Goal: Information Seeking & Learning: Learn about a topic

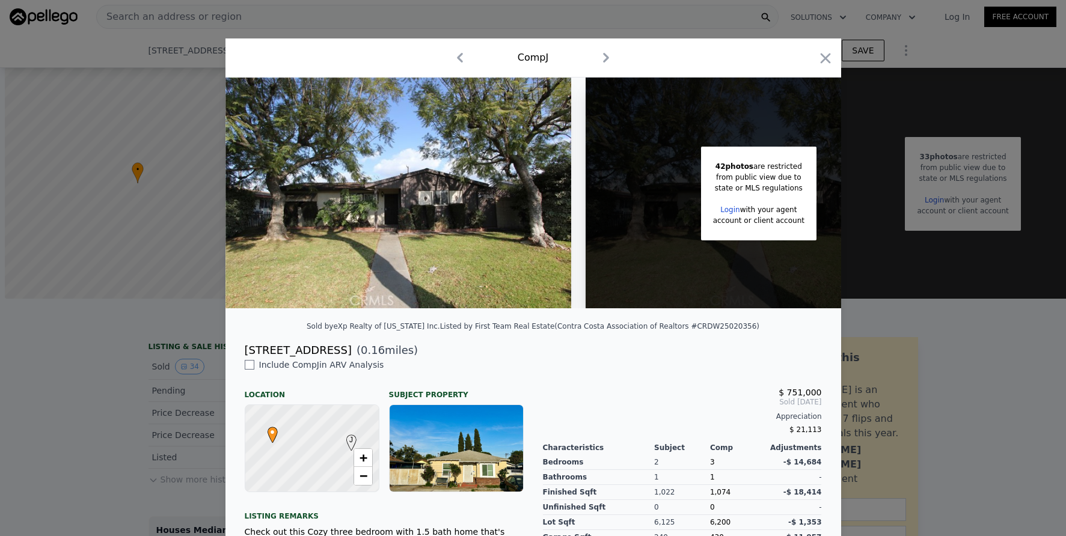
scroll to position [0, 866]
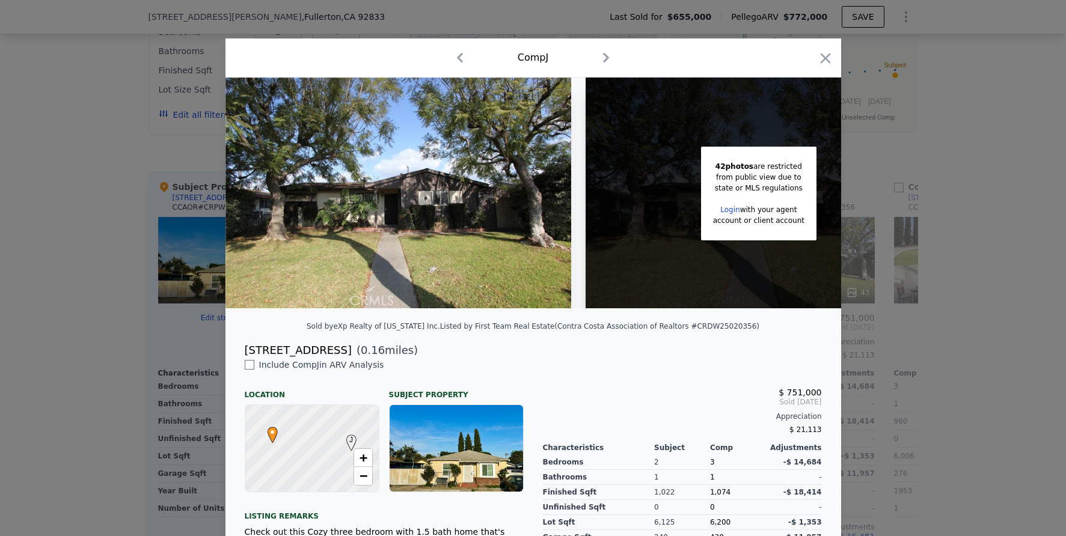
click at [133, 126] on div at bounding box center [533, 268] width 1066 height 536
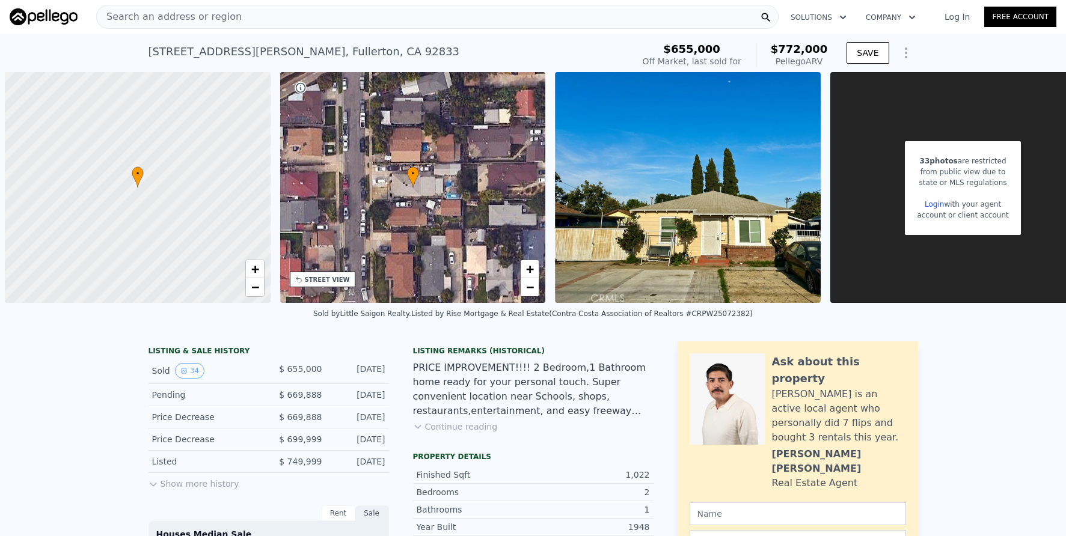
click at [328, 17] on div "Search an address or region" at bounding box center [437, 17] width 682 height 24
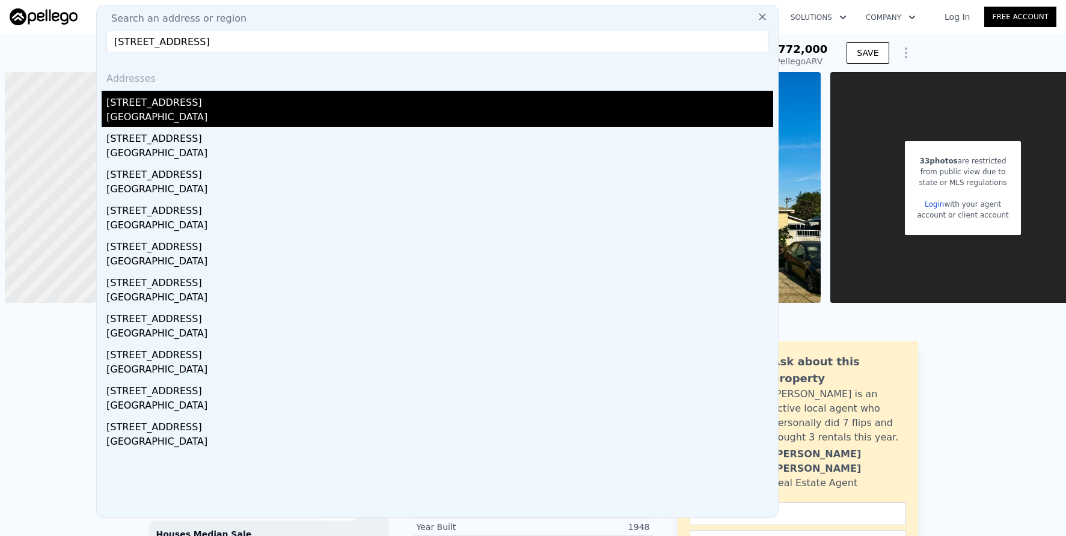
type input "[STREET_ADDRESS]"
click at [343, 96] on div "[STREET_ADDRESS]" at bounding box center [439, 100] width 667 height 19
type input "3"
type input "1029"
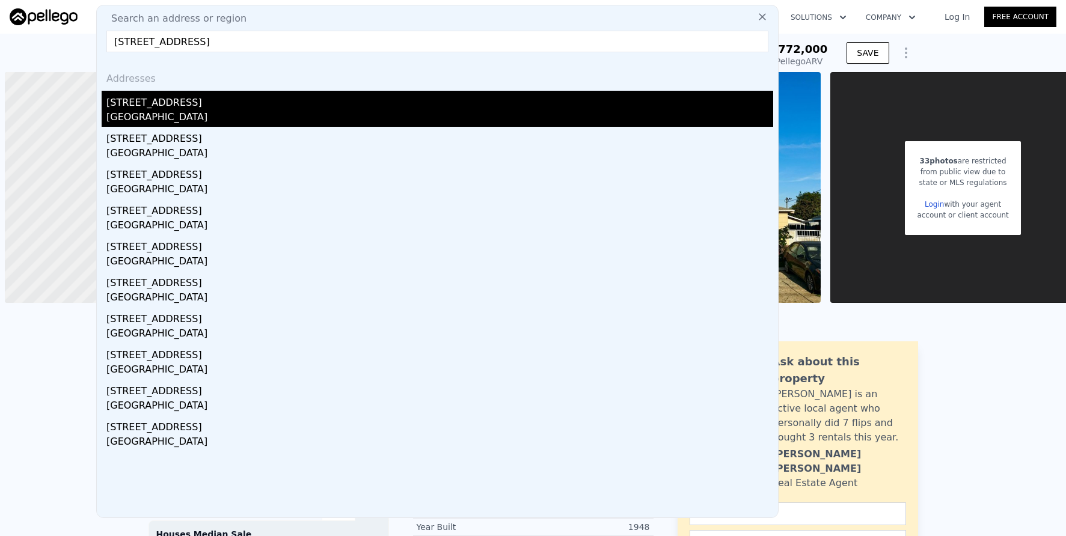
type input "1849"
type input "7125"
type input "10451"
type input "$ 1,003,000"
type input "-$ 84,882"
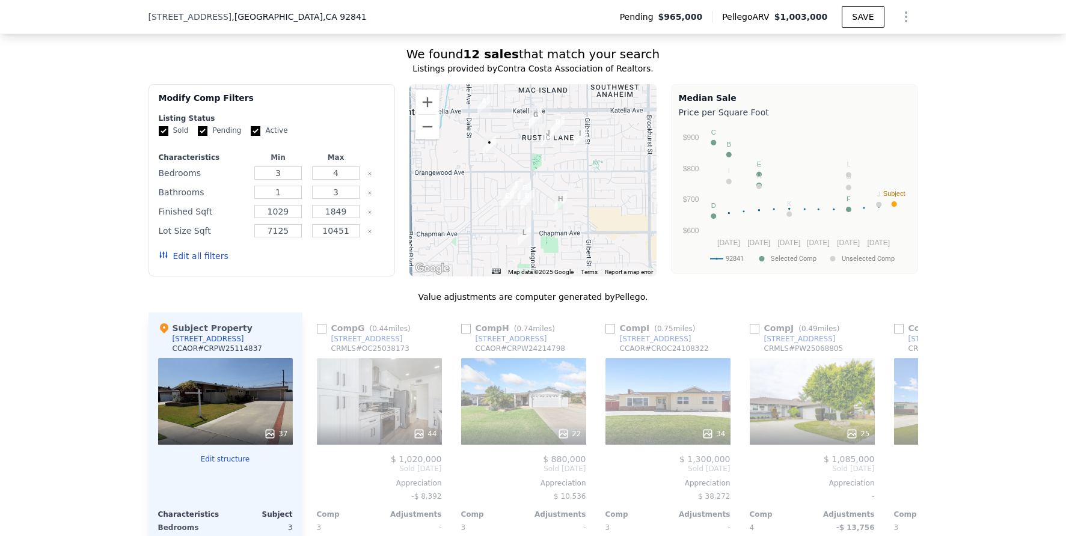
scroll to position [919, 0]
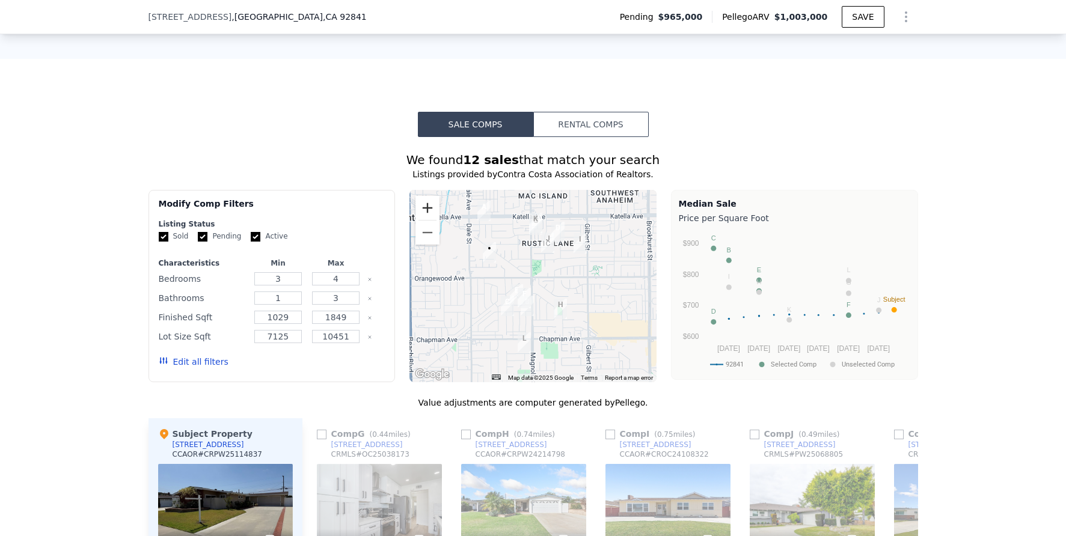
click at [420, 216] on button "Zoom in" at bounding box center [427, 208] width 24 height 24
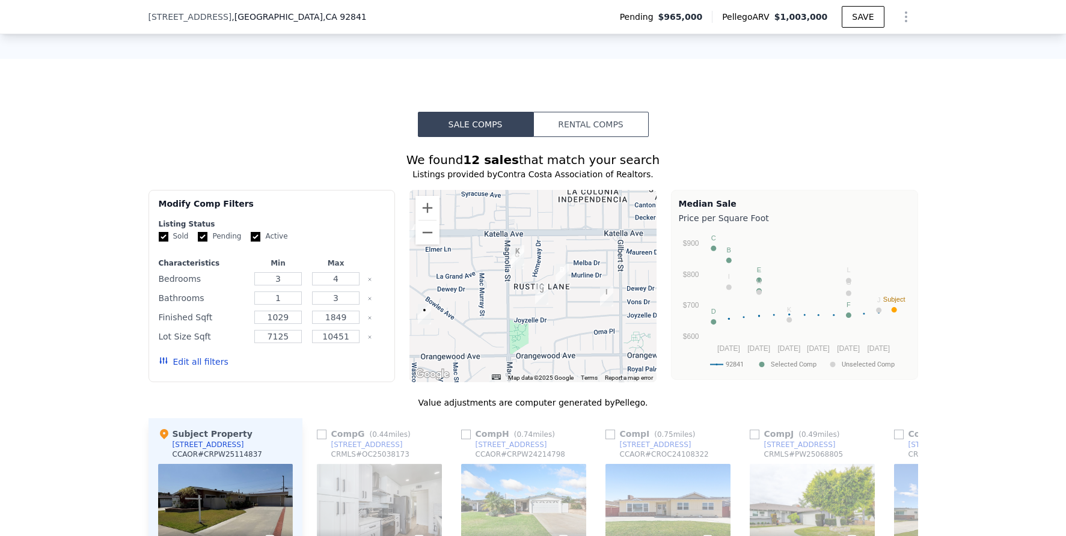
drag, startPoint x: 569, startPoint y: 221, endPoint x: 546, endPoint y: 304, distance: 86.8
click at [548, 306] on div at bounding box center [532, 286] width 247 height 192
click at [425, 215] on button "Zoom in" at bounding box center [427, 208] width 24 height 24
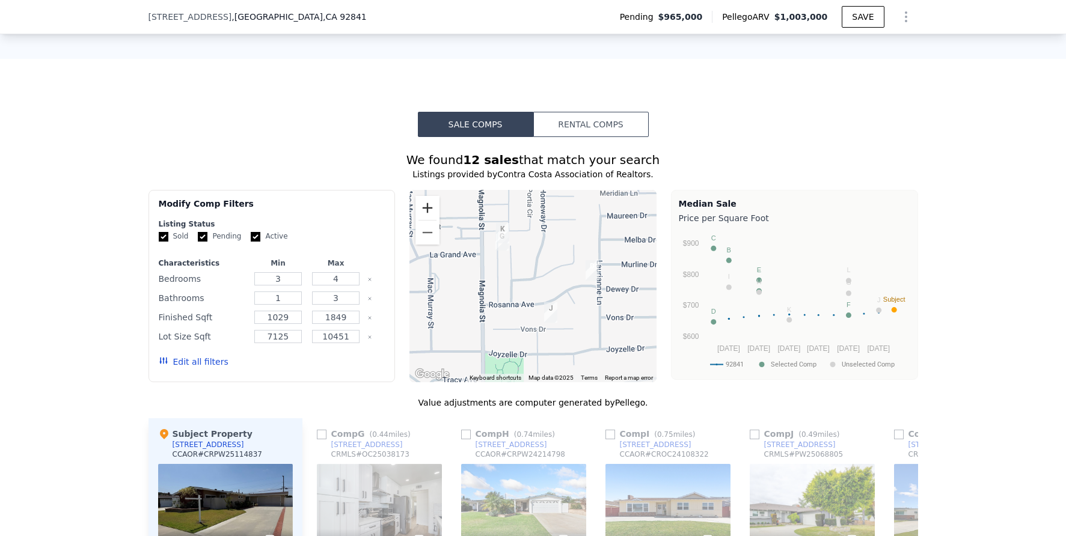
click at [425, 215] on button "Zoom in" at bounding box center [427, 208] width 24 height 24
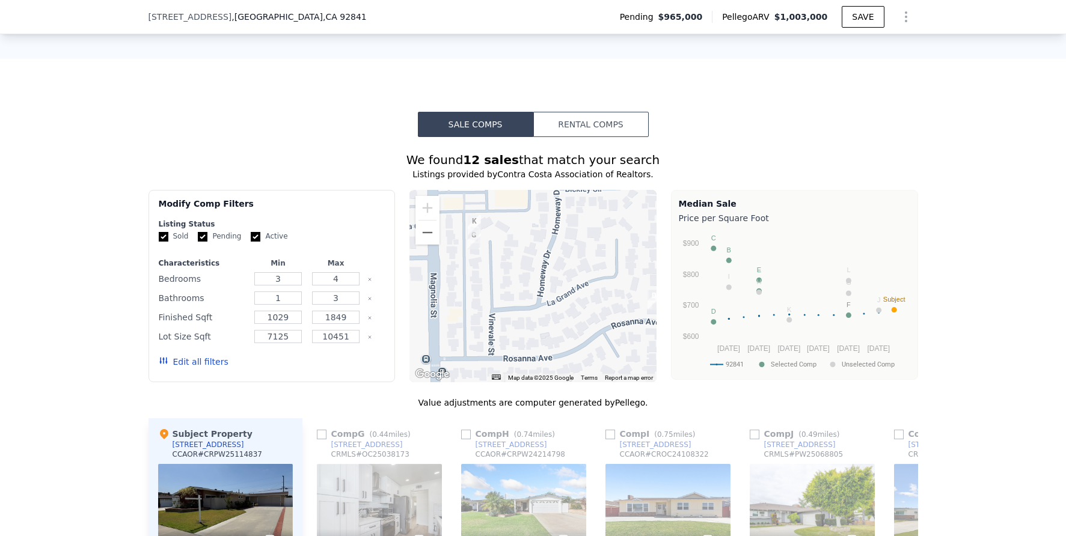
drag, startPoint x: 475, startPoint y: 237, endPoint x: 478, endPoint y: 293, distance: 56.0
click at [478, 293] on div at bounding box center [532, 286] width 247 height 192
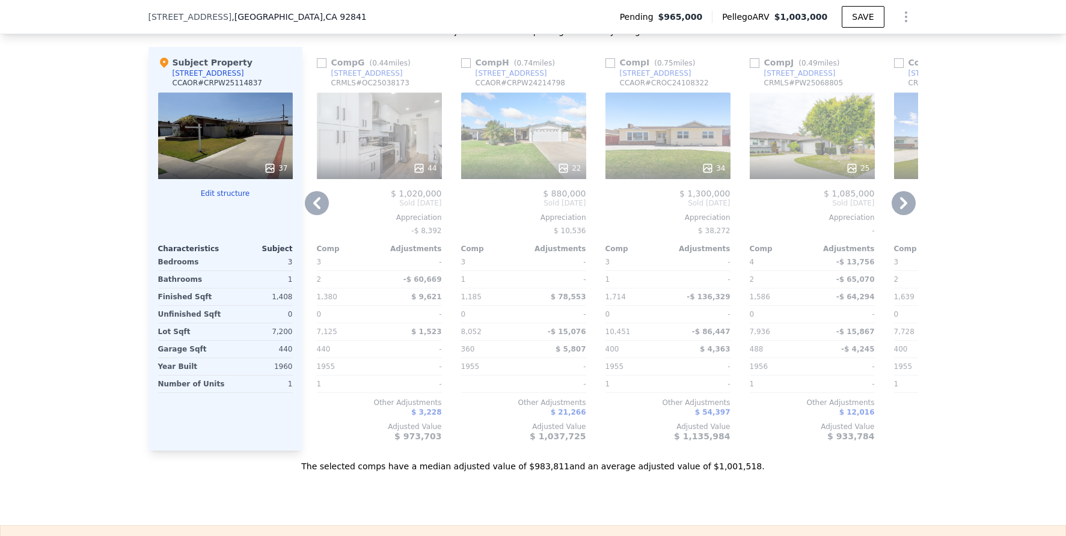
scroll to position [1241, 0]
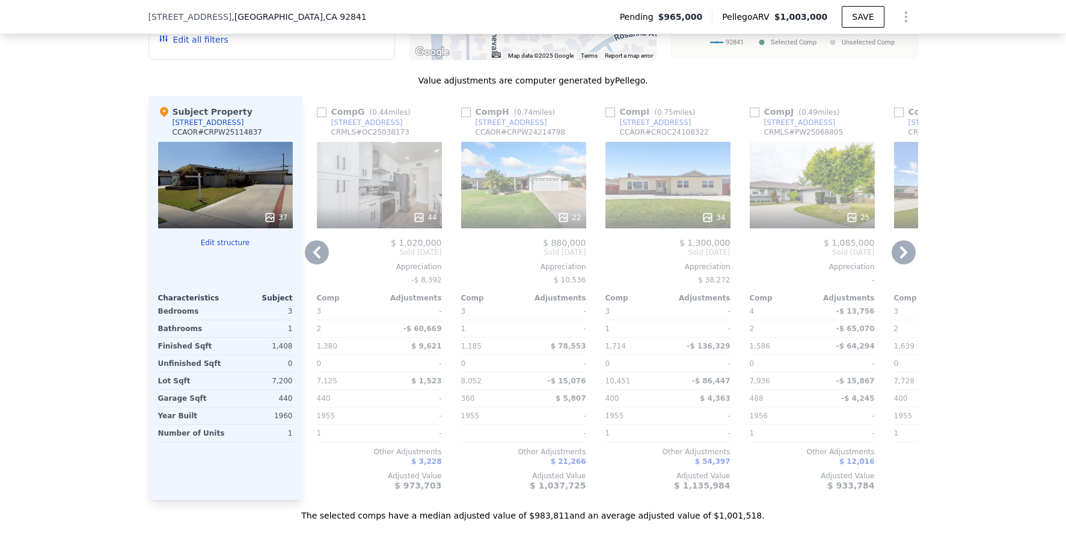
click at [896, 260] on icon at bounding box center [903, 252] width 24 height 24
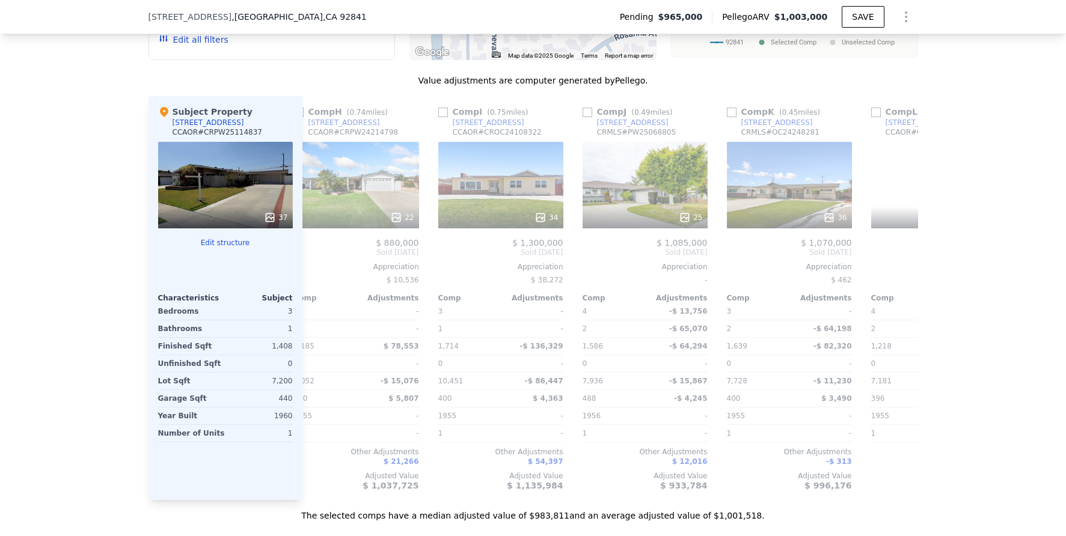
scroll to position [0, 1145]
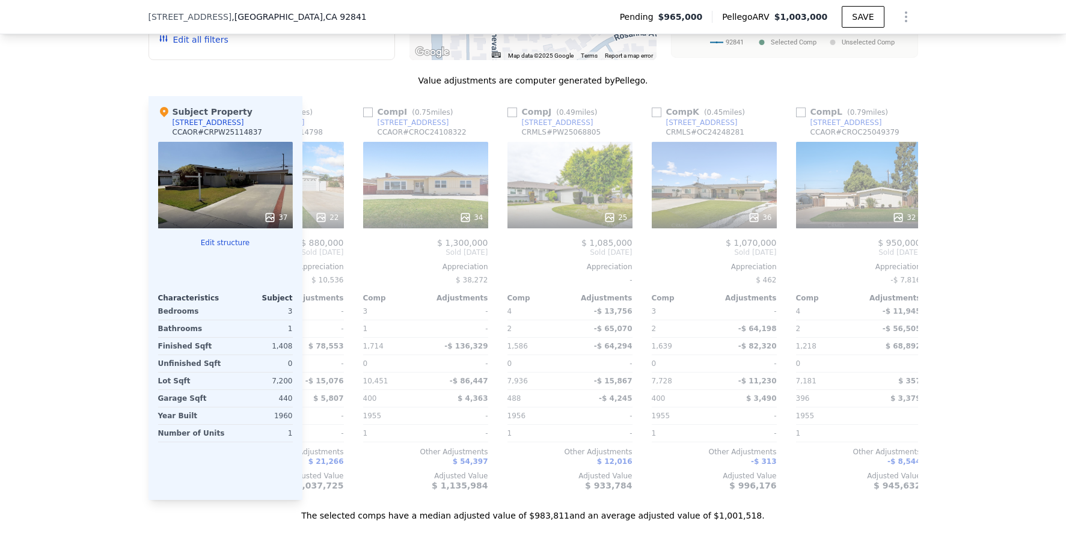
click at [896, 260] on div "Comp A ( 0.34 miles) [STREET_ADDRESS] # OC24184722 $ 790,000 $ 1,140,000 Bought…" at bounding box center [610, 298] width 616 height 404
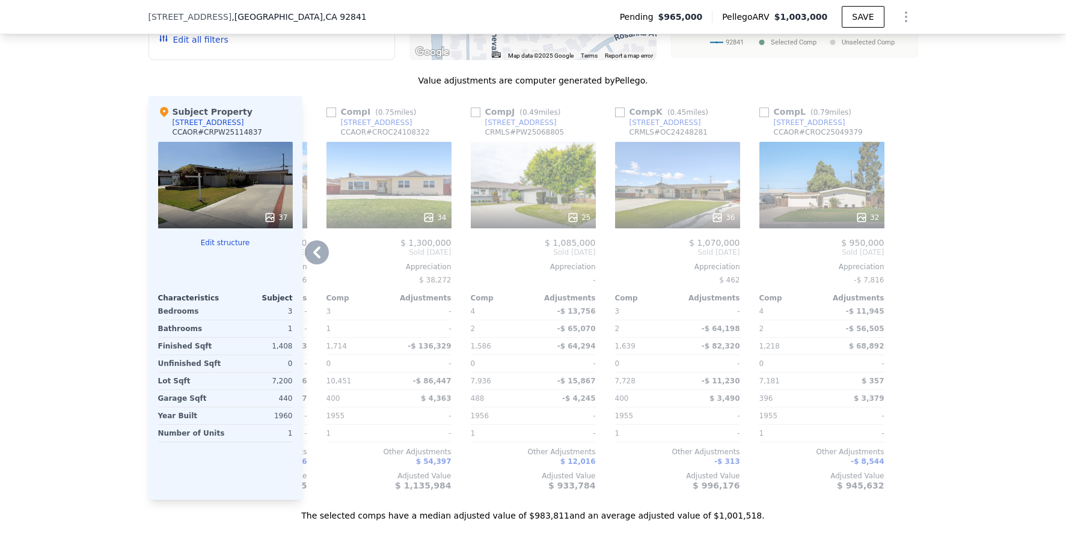
click at [320, 260] on icon at bounding box center [317, 252] width 24 height 24
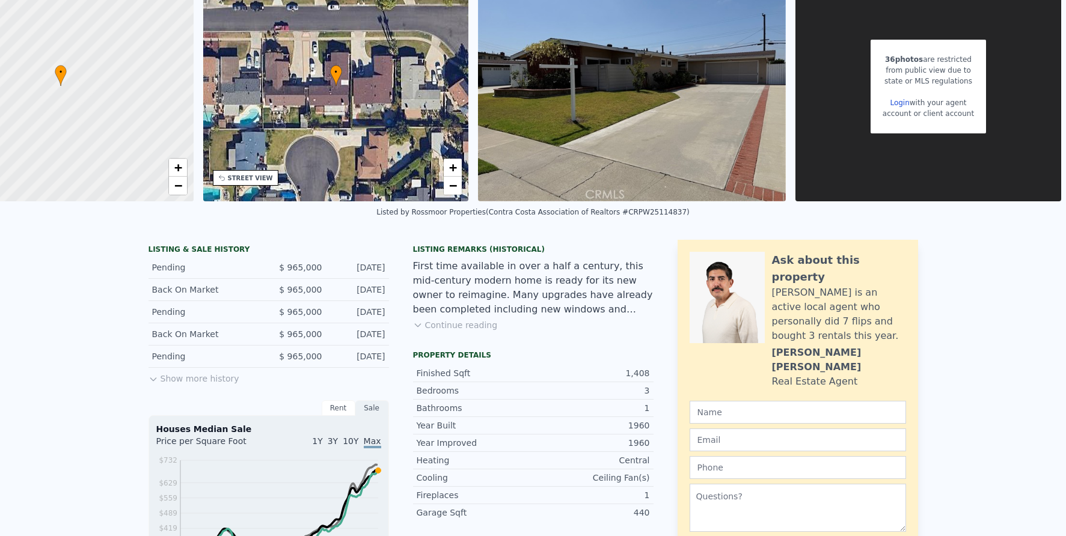
scroll to position [0, 0]
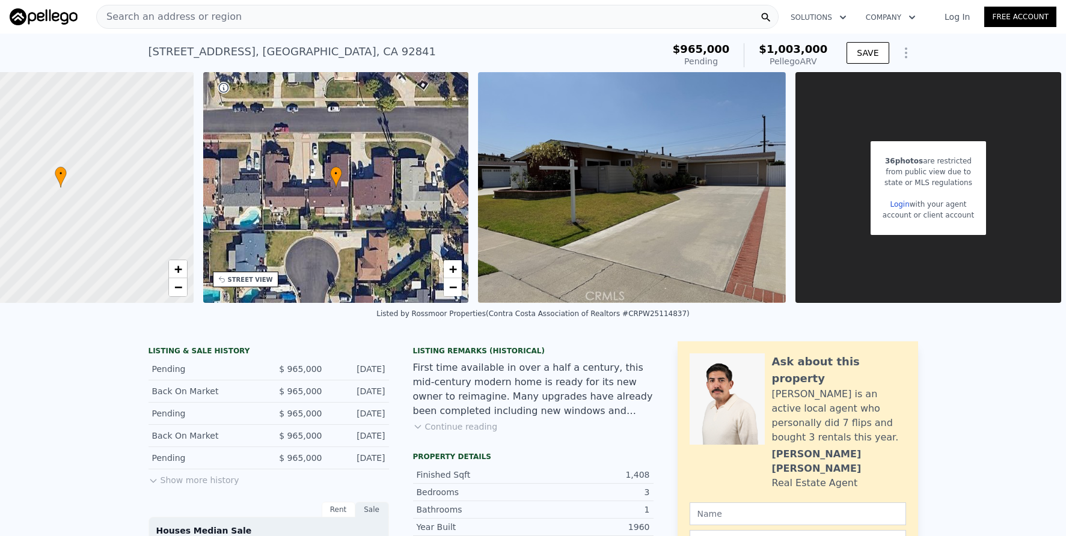
click at [231, 22] on div "Search an address or region" at bounding box center [437, 17] width 682 height 24
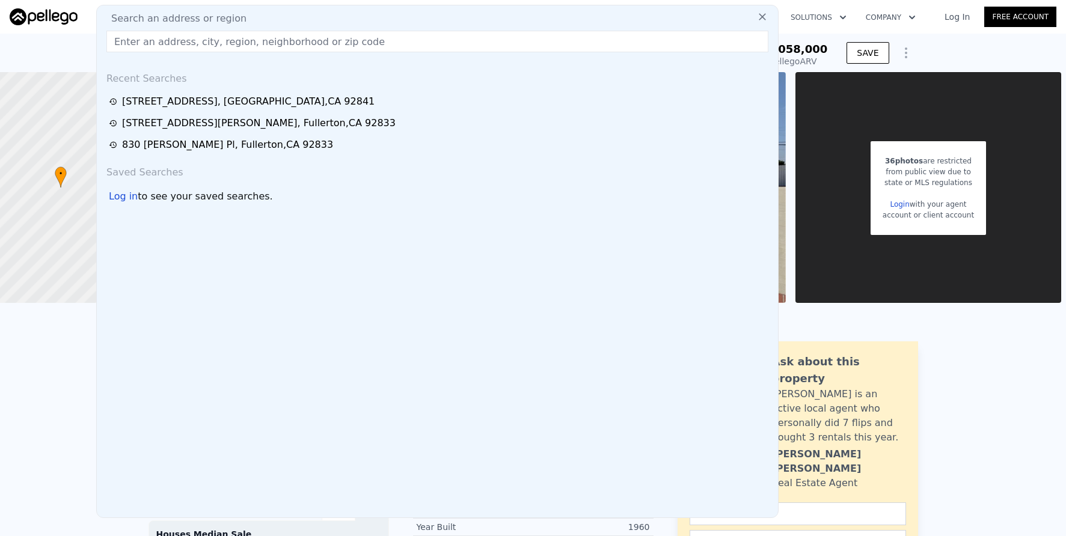
type input "$ 1,058,000"
type input "-$ 32,925"
checkbox input "true"
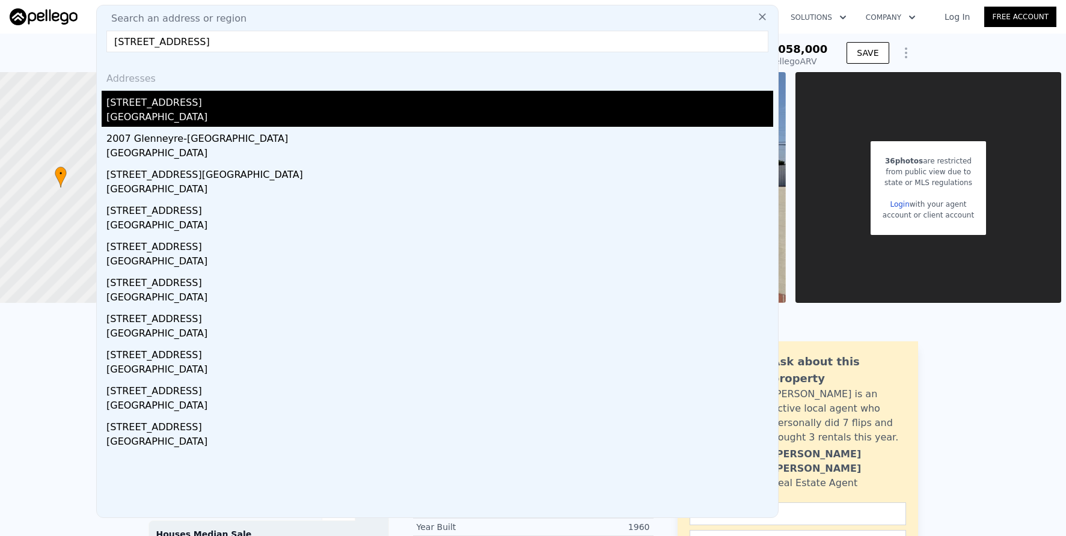
type input "[STREET_ADDRESS]"
click at [317, 108] on div "[STREET_ADDRESS]" at bounding box center [439, 100] width 667 height 19
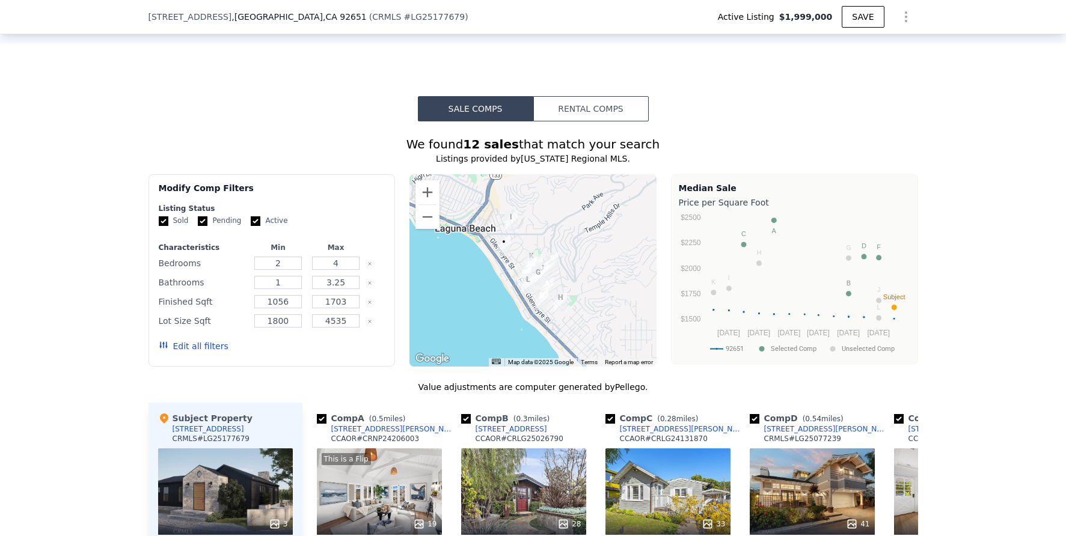
scroll to position [825, 0]
click at [430, 205] on button "Zoom in" at bounding box center [427, 193] width 24 height 24
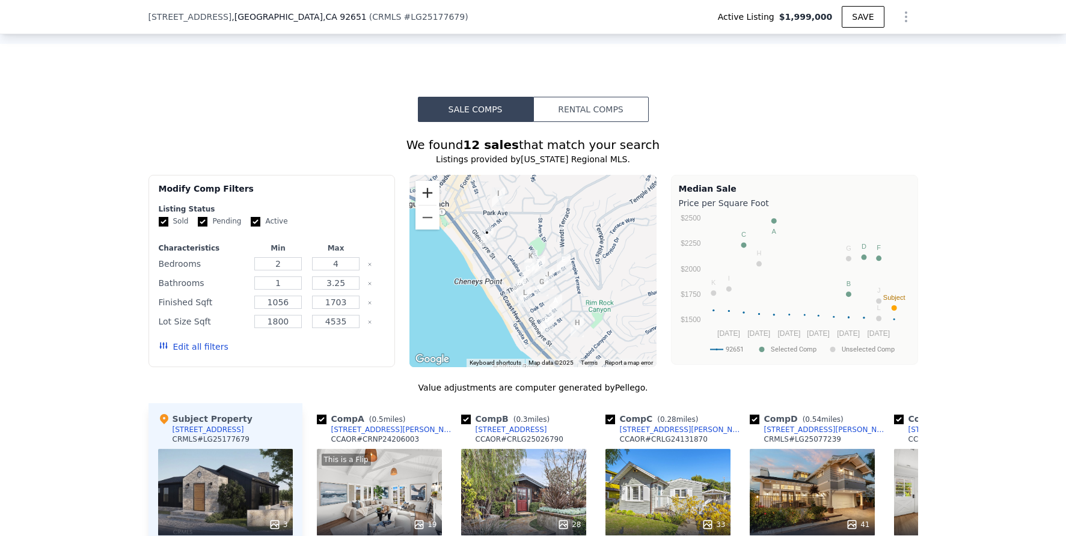
click at [430, 205] on button "Zoom in" at bounding box center [427, 193] width 24 height 24
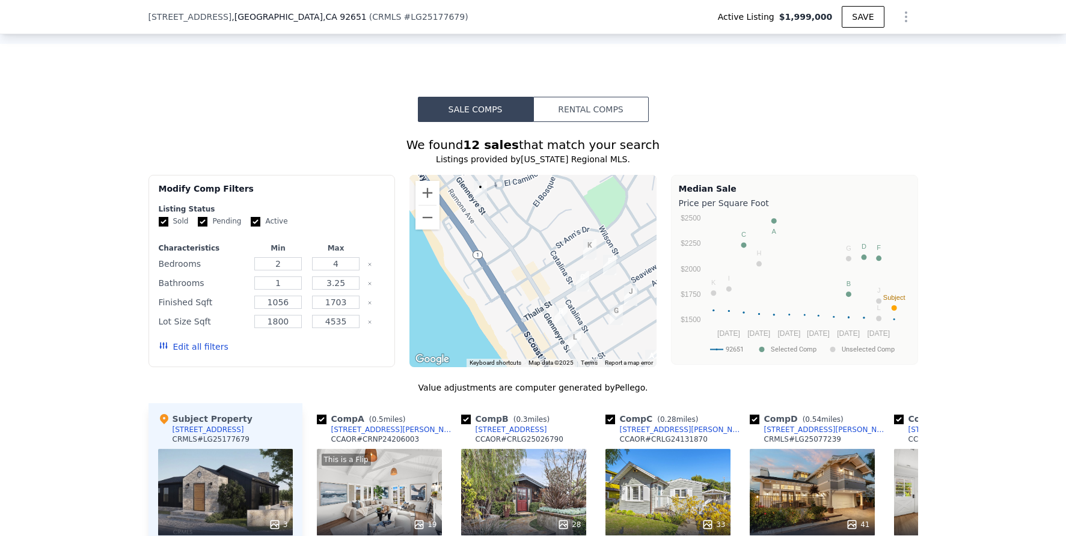
drag, startPoint x: 477, startPoint y: 266, endPoint x: 539, endPoint y: 257, distance: 62.6
click at [540, 257] on div at bounding box center [532, 271] width 247 height 192
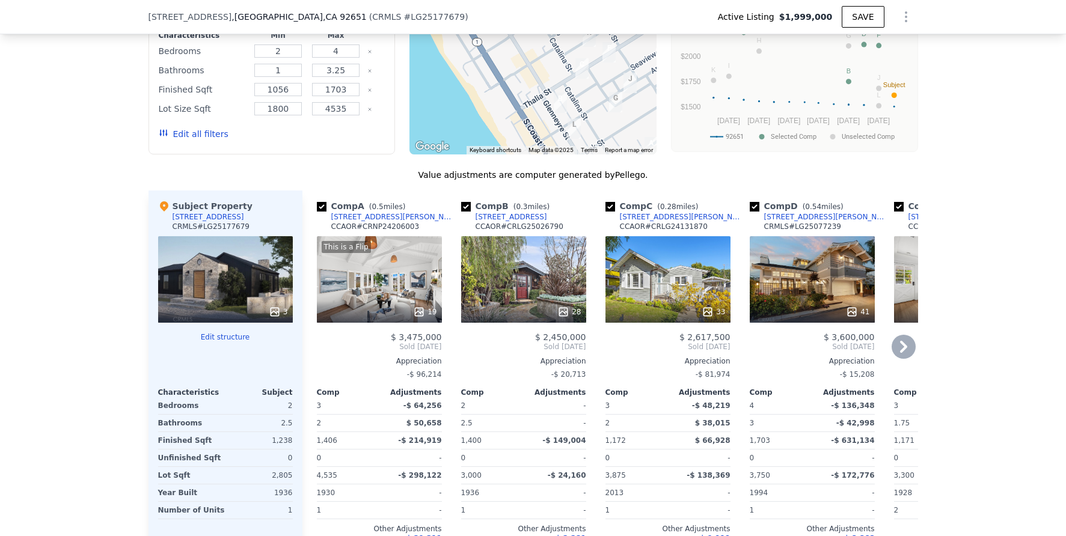
scroll to position [995, 0]
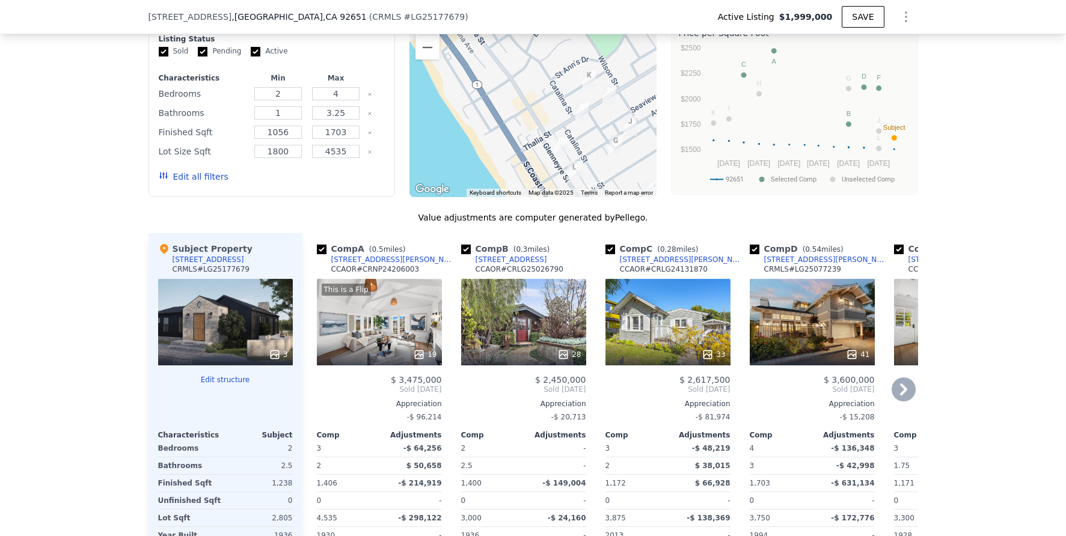
click at [900, 396] on icon at bounding box center [903, 390] width 7 height 12
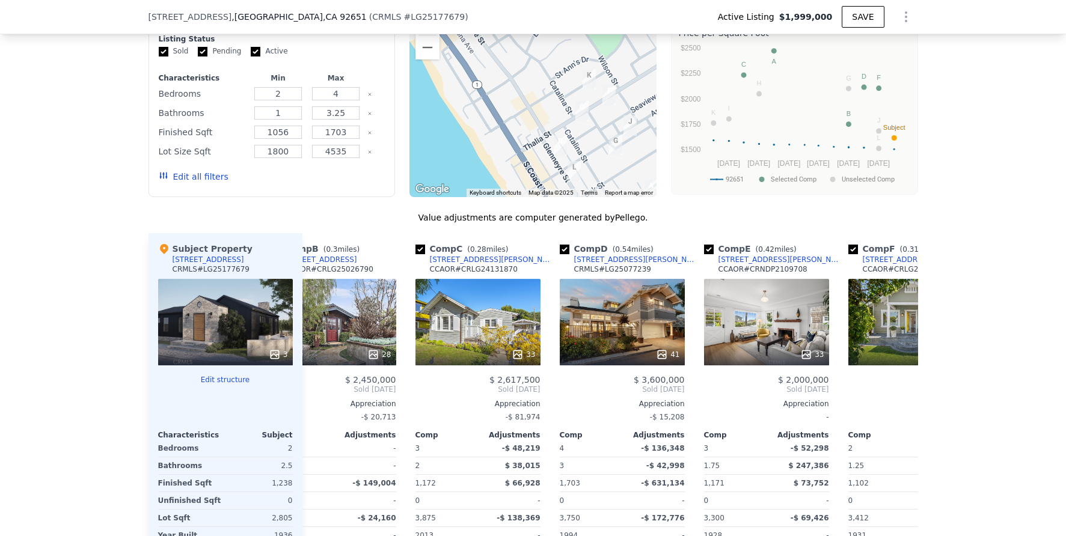
scroll to position [0, 289]
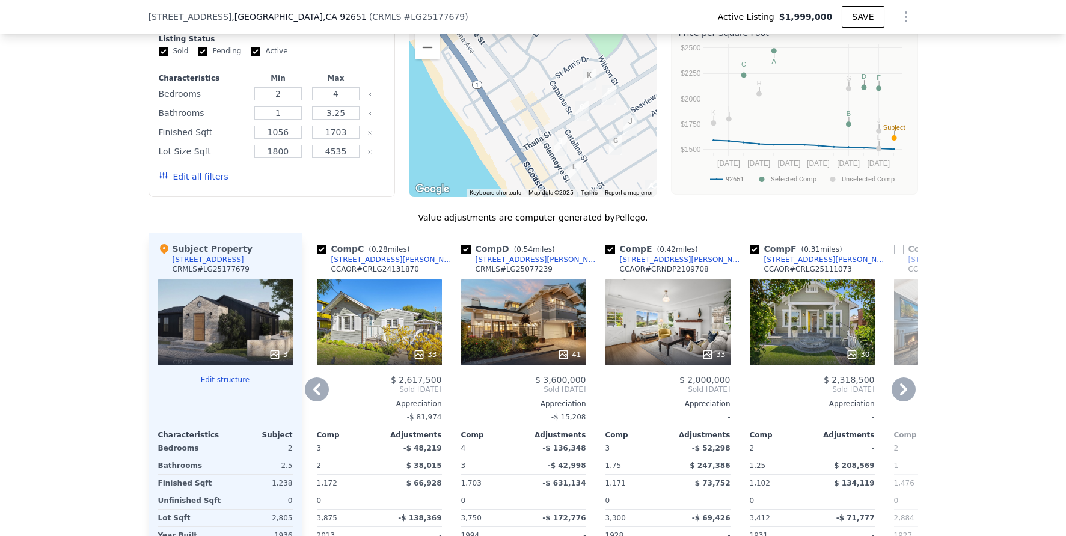
click at [900, 396] on icon at bounding box center [903, 390] width 7 height 12
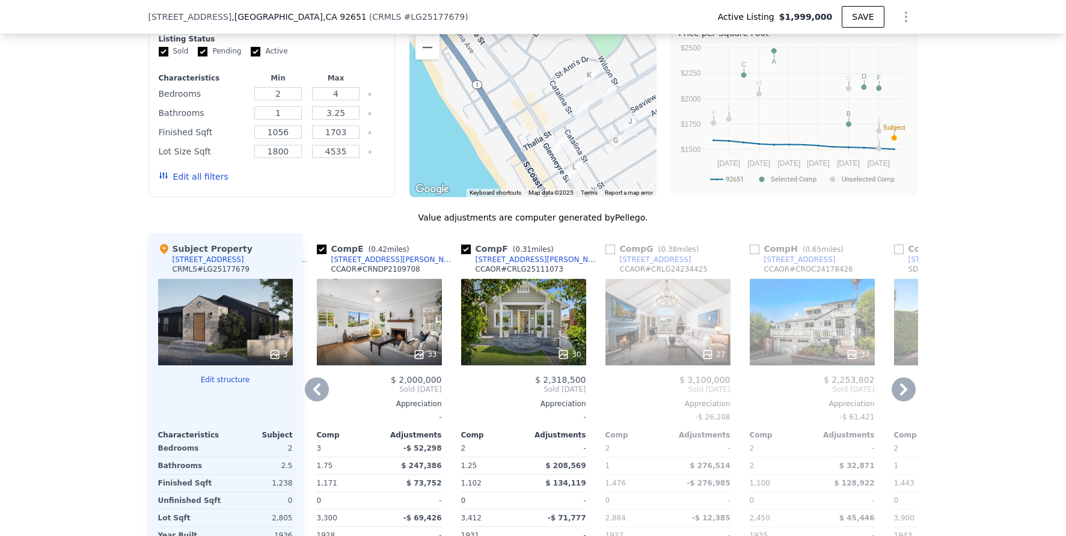
click at [900, 396] on icon at bounding box center [903, 390] width 7 height 12
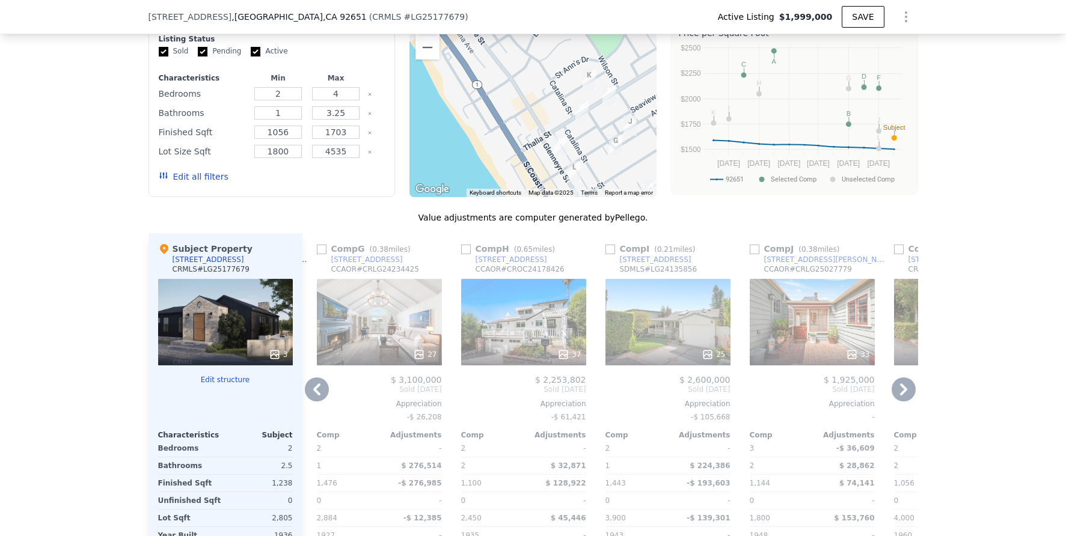
click at [900, 396] on icon at bounding box center [903, 390] width 7 height 12
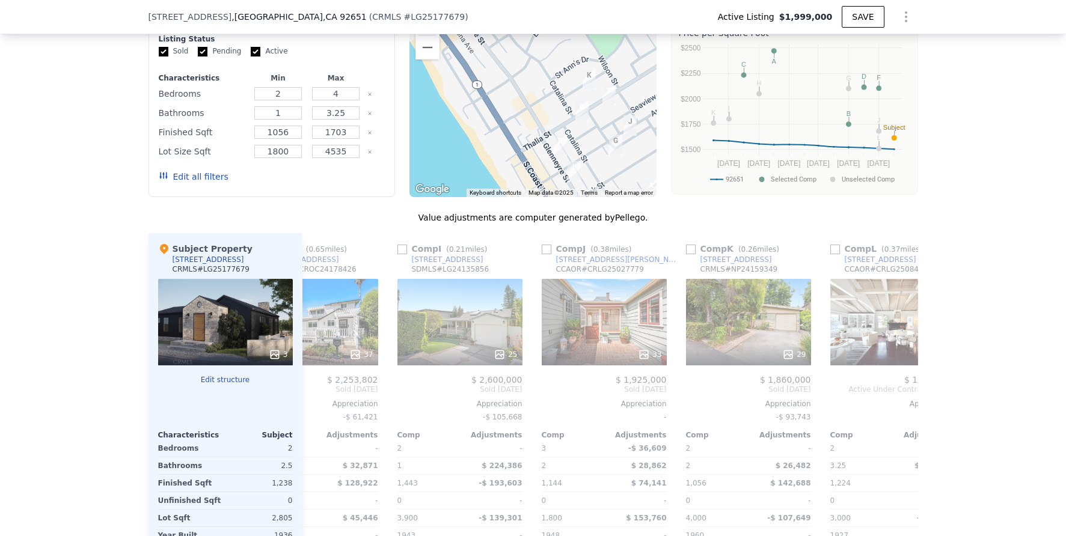
scroll to position [0, 1145]
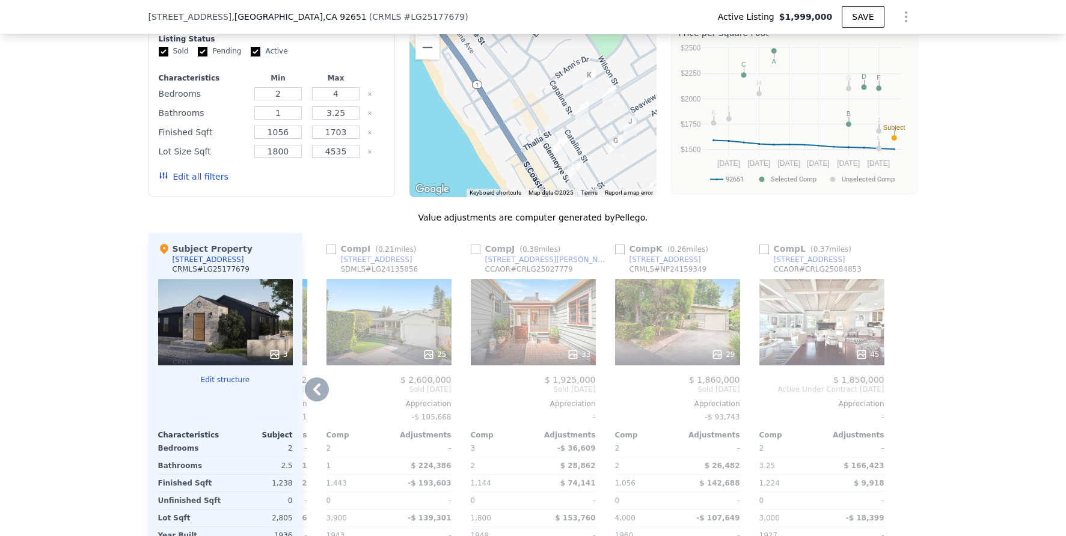
click at [825, 347] on div "45" at bounding box center [821, 322] width 125 height 87
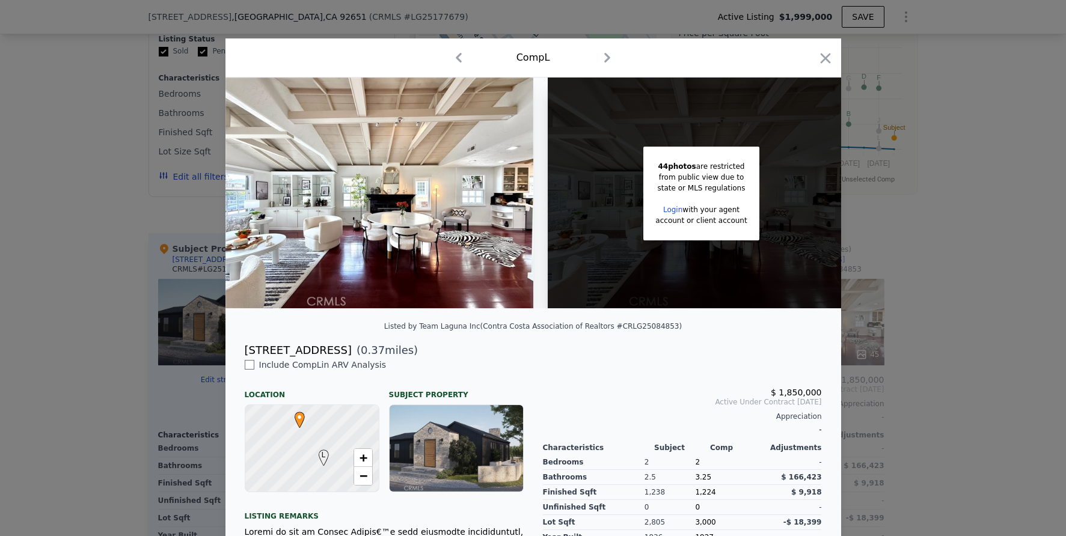
click at [909, 286] on div at bounding box center [533, 268] width 1066 height 536
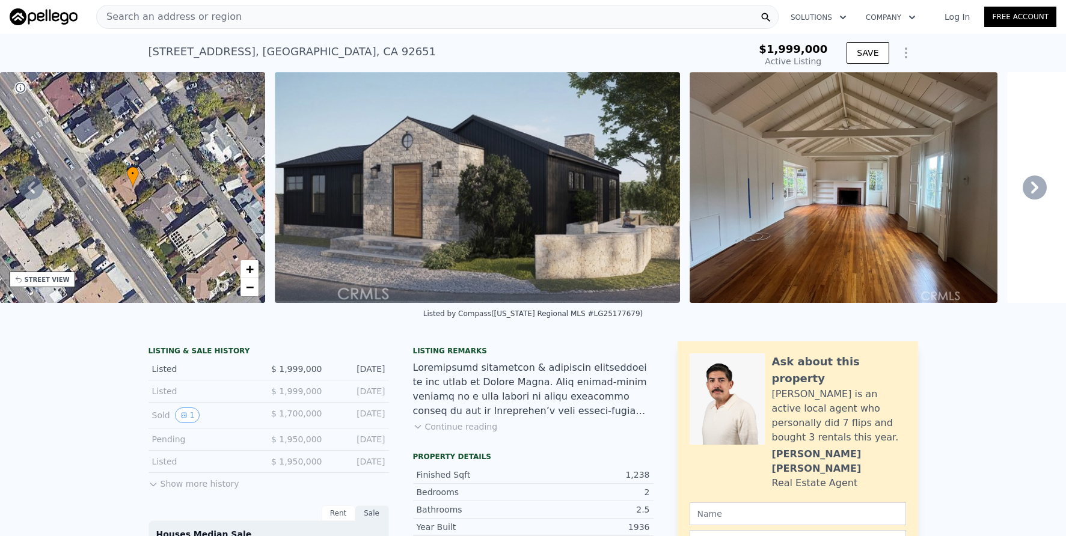
click at [283, 21] on div "Search an address or region" at bounding box center [437, 17] width 682 height 24
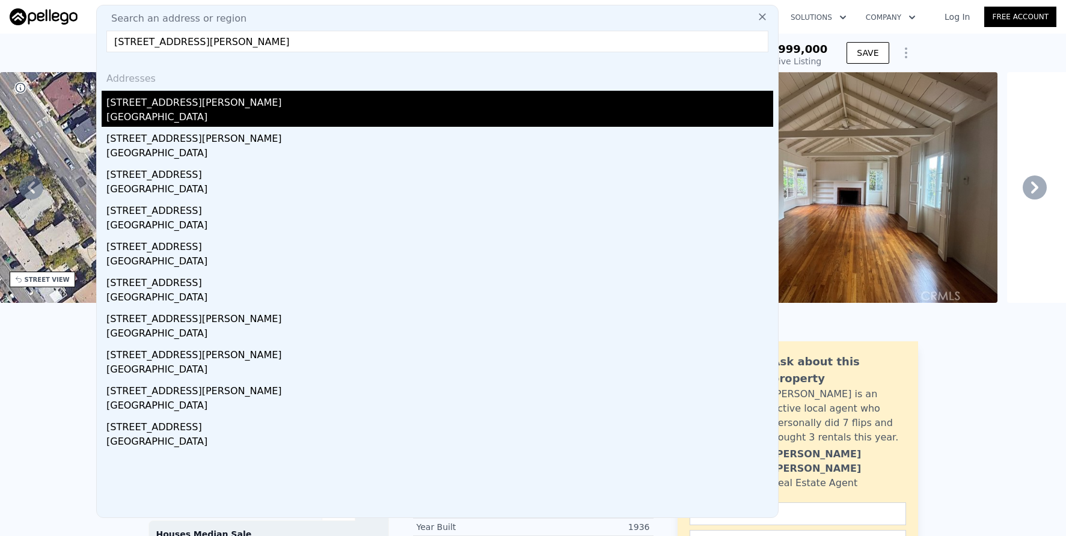
type input "[STREET_ADDRESS][PERSON_NAME]"
click at [281, 98] on div "[STREET_ADDRESS][PERSON_NAME]" at bounding box center [439, 100] width 667 height 19
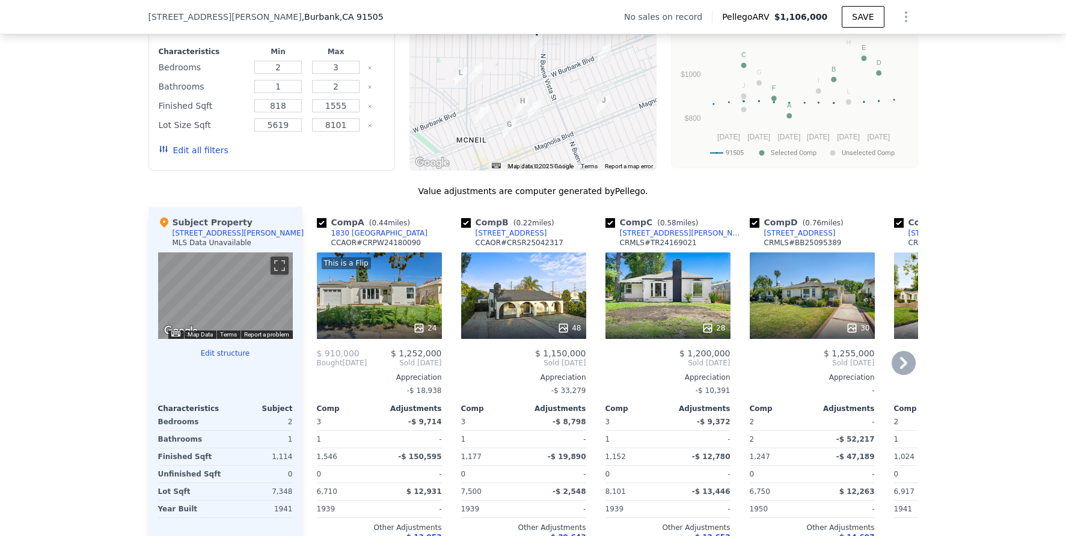
scroll to position [1018, 0]
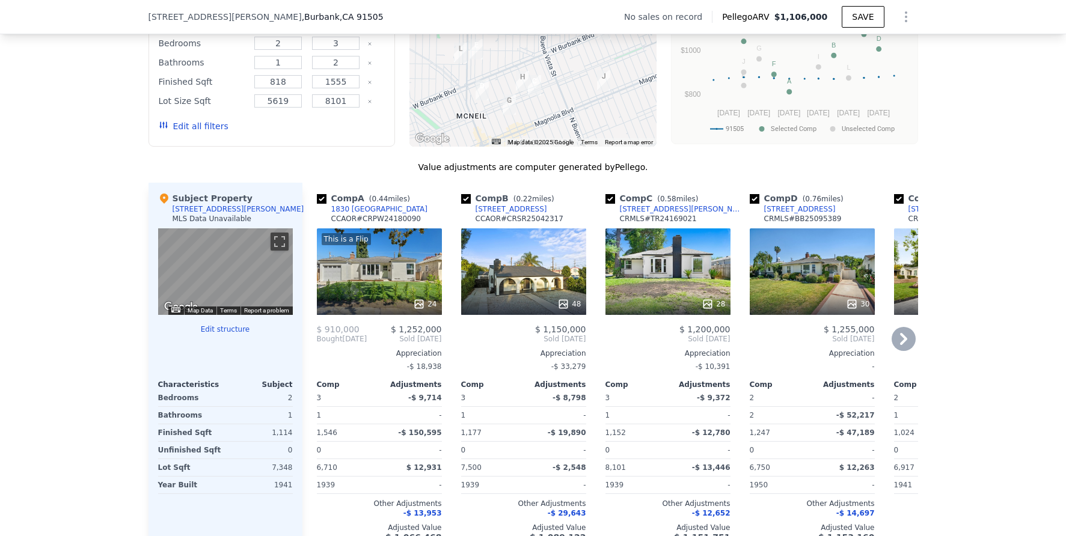
click at [662, 275] on div "28" at bounding box center [667, 271] width 125 height 87
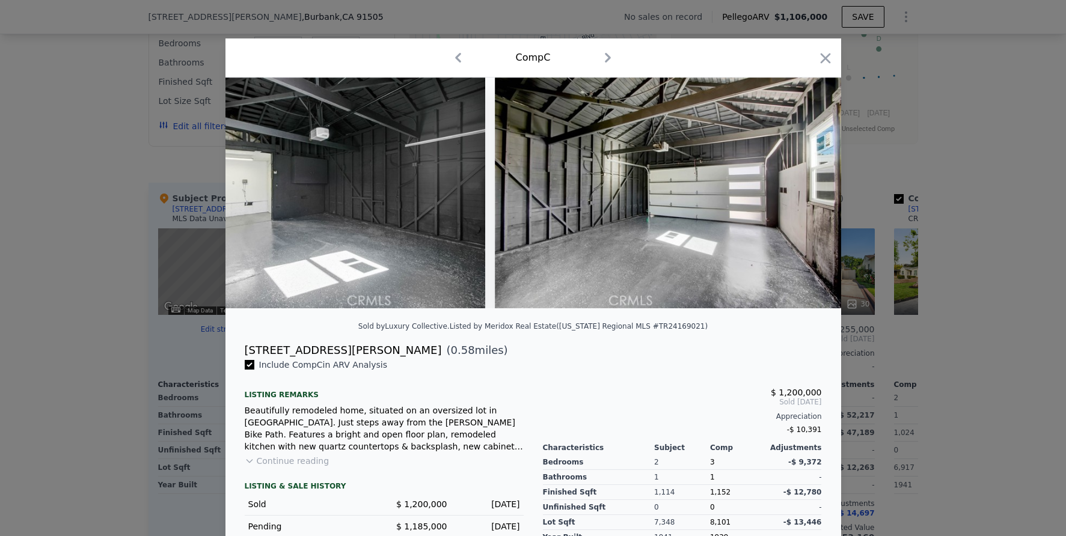
click at [930, 322] on div at bounding box center [533, 268] width 1066 height 536
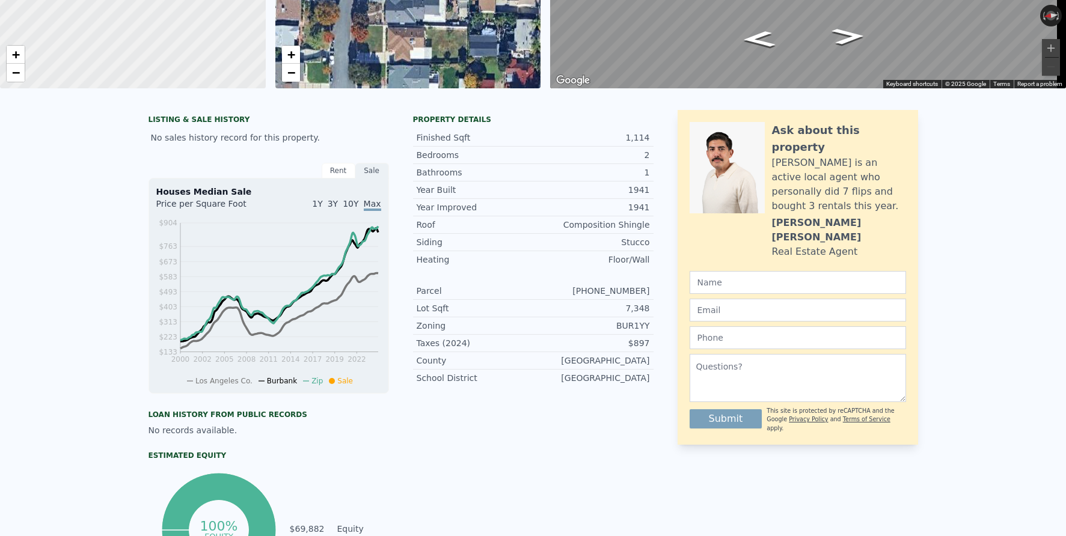
scroll to position [19, 0]
